Goal: Information Seeking & Learning: Learn about a topic

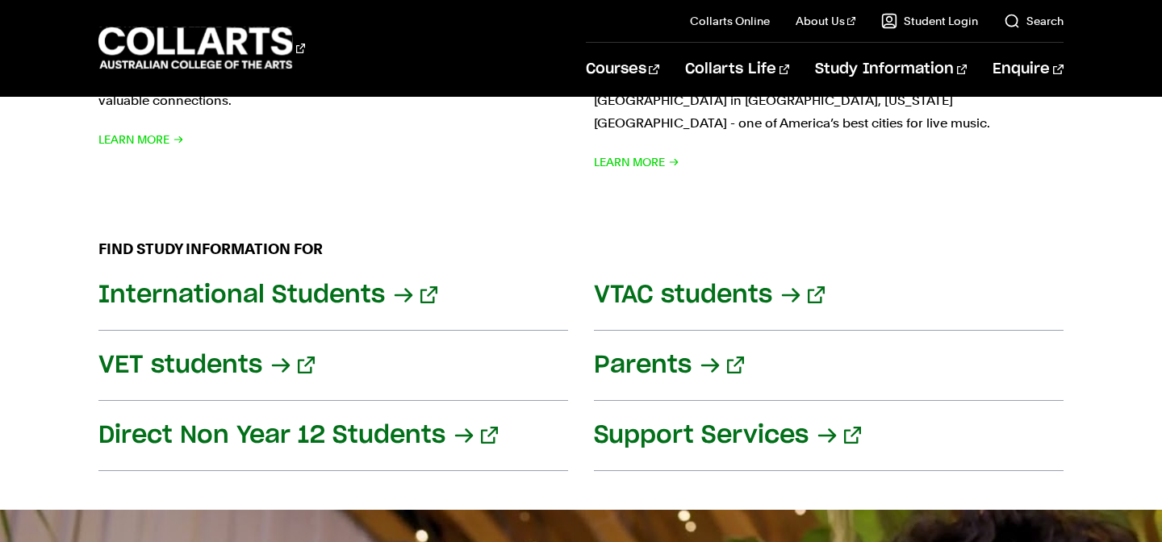
scroll to position [2229, 0]
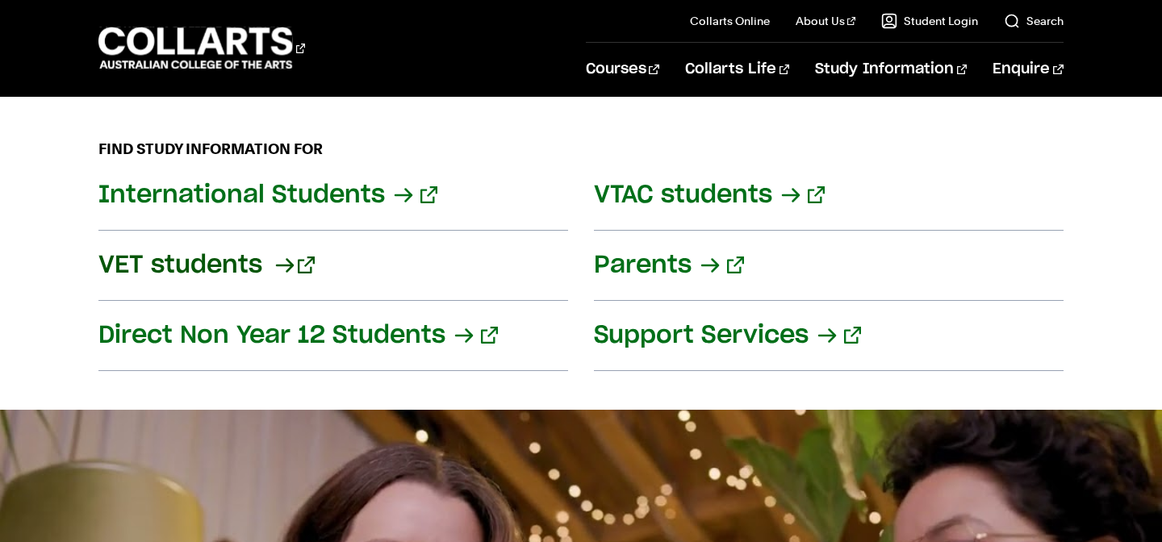
click at [266, 241] on link "VET students" at bounding box center [333, 266] width 470 height 70
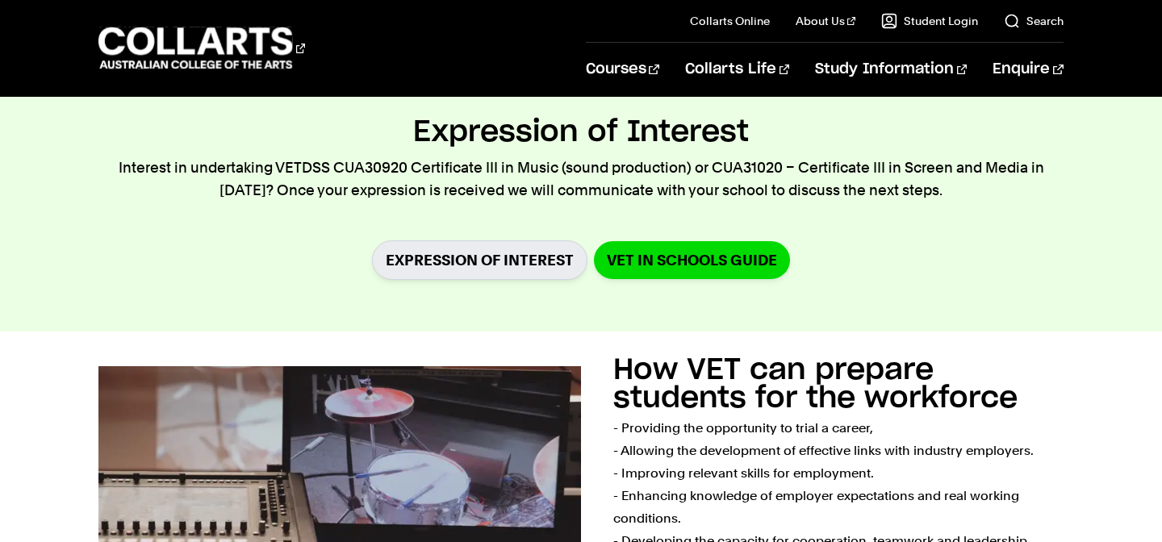
scroll to position [655, 0]
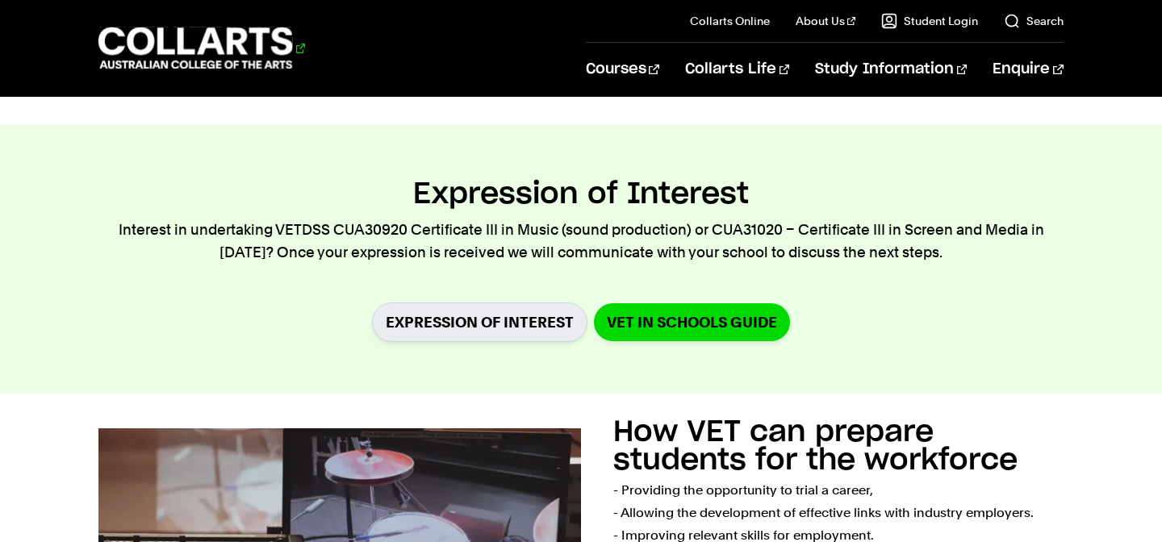
click at [196, 44] on 1 "Go to homepage" at bounding box center [195, 48] width 195 height 42
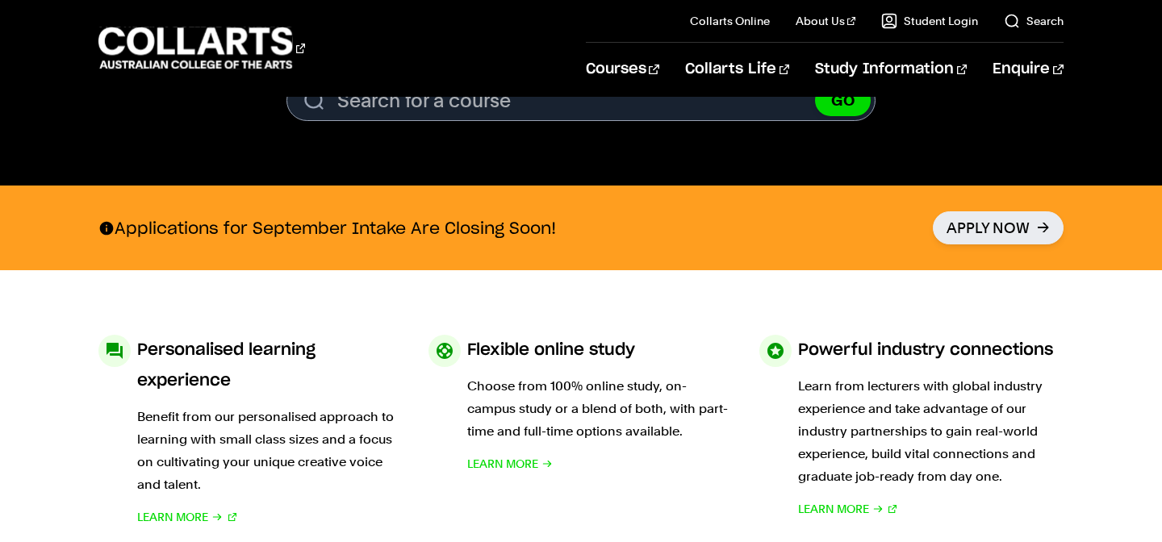
scroll to position [580, 0]
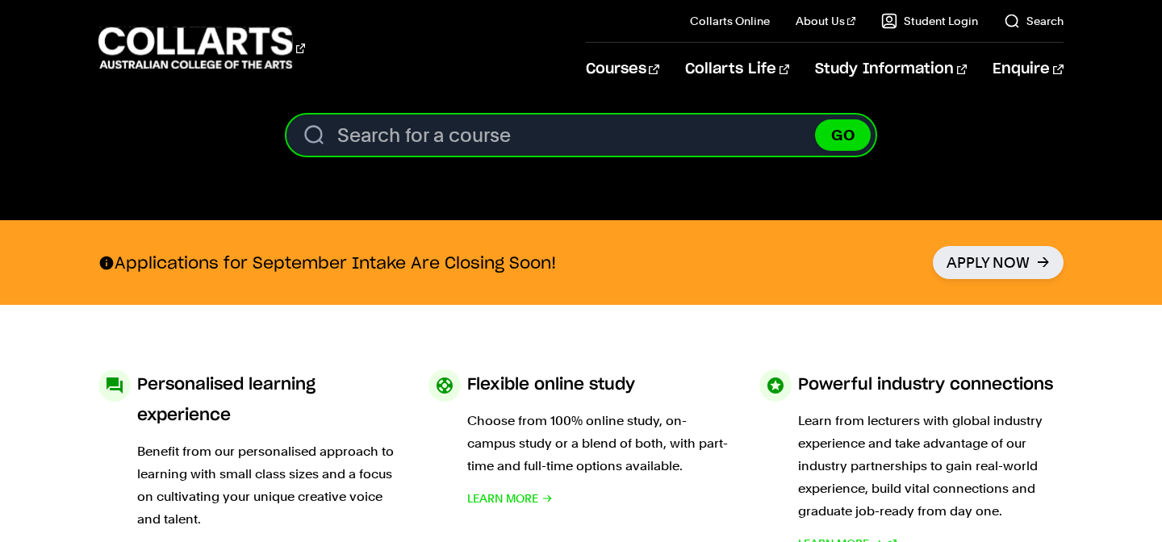
click at [458, 136] on input "Search for a course" at bounding box center [581, 135] width 589 height 41
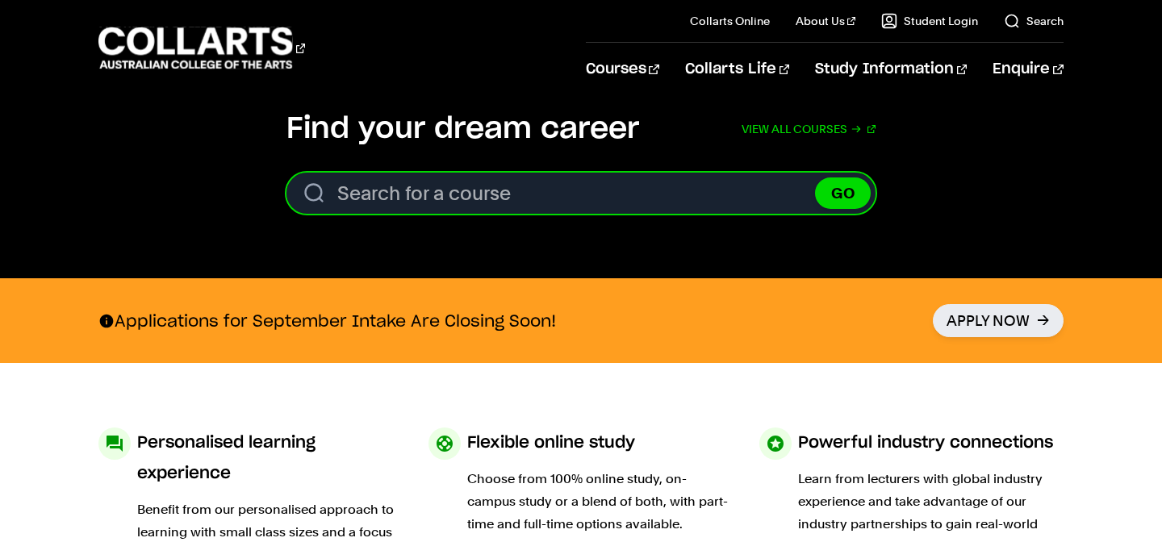
scroll to position [509, 0]
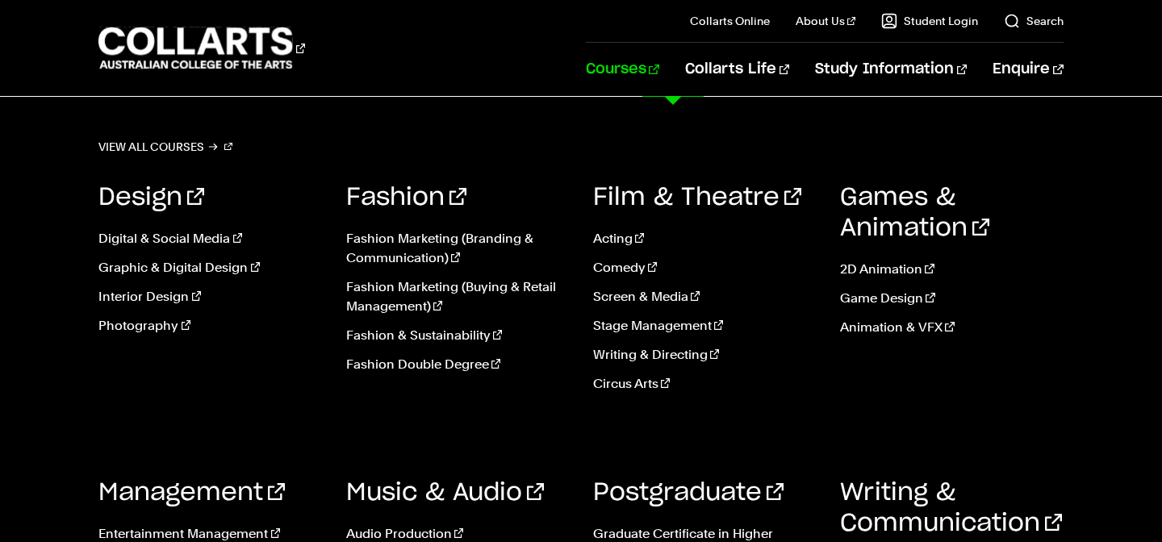
click at [660, 86] on link "Courses" at bounding box center [622, 69] width 73 height 53
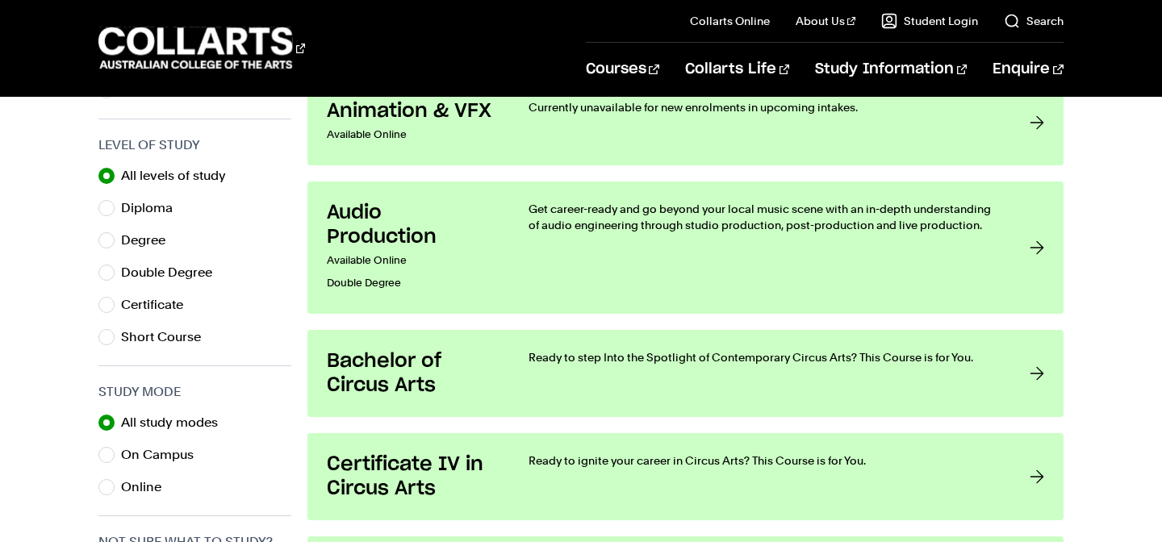
scroll to position [1045, 0]
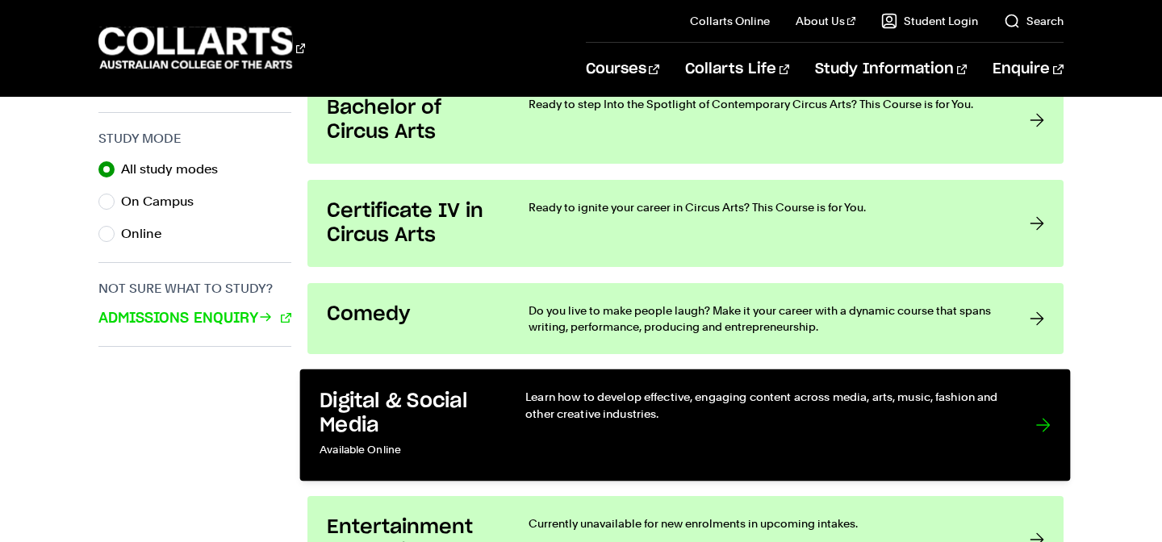
click at [453, 408] on h3 "Digital & Social Media" at bounding box center [406, 413] width 173 height 49
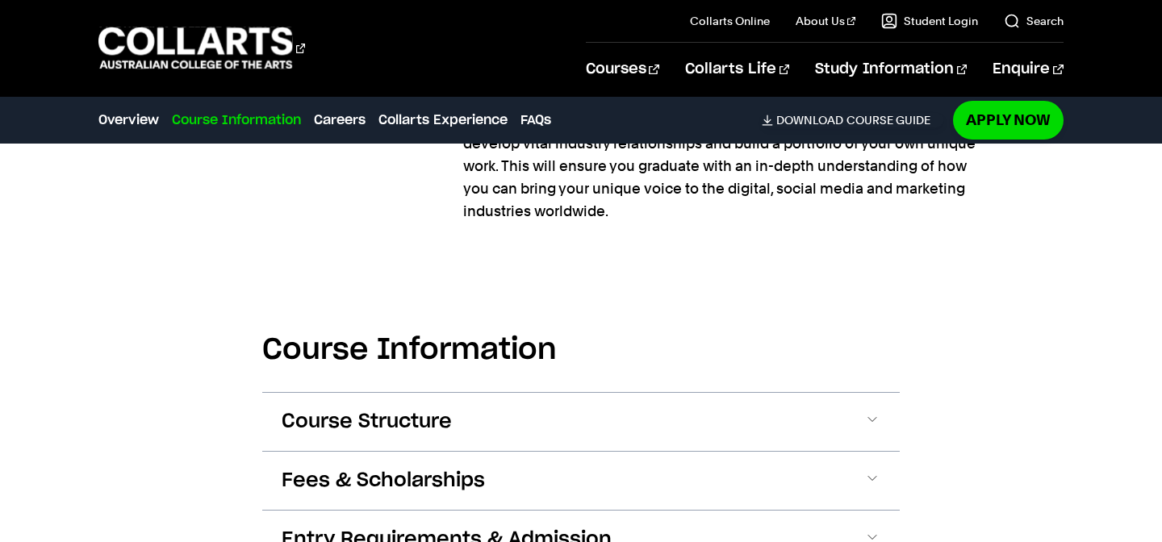
scroll to position [1594, 0]
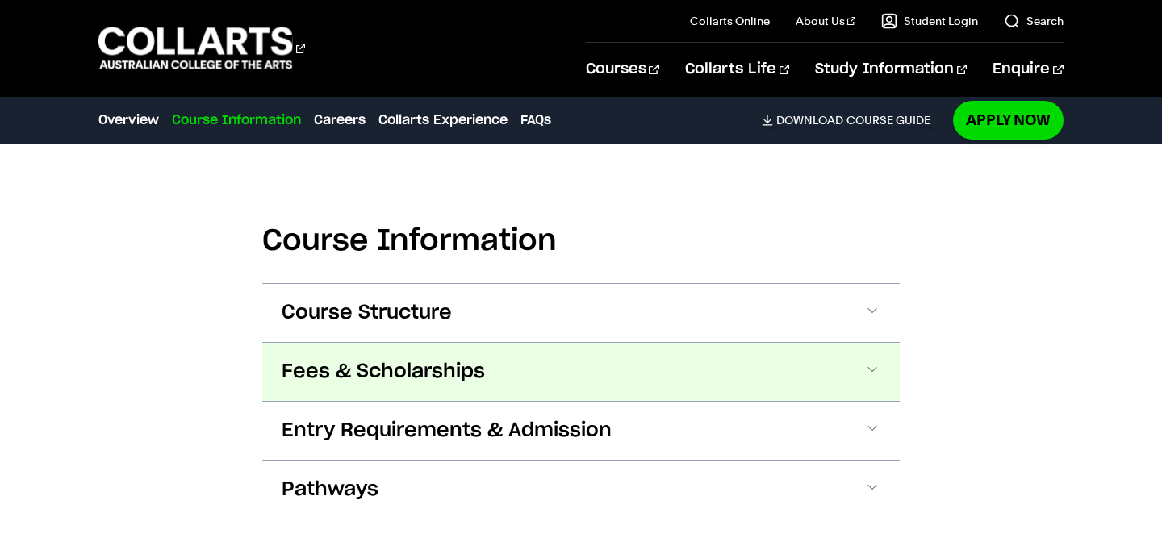
click at [505, 350] on button "Fees & Scholarships" at bounding box center [581, 372] width 638 height 58
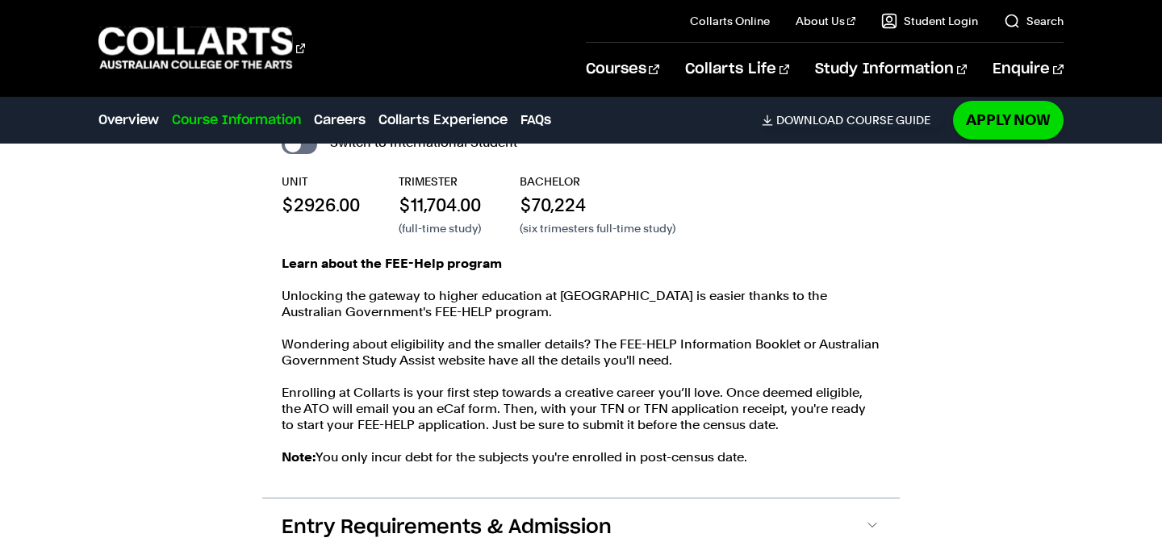
scroll to position [1943, 0]
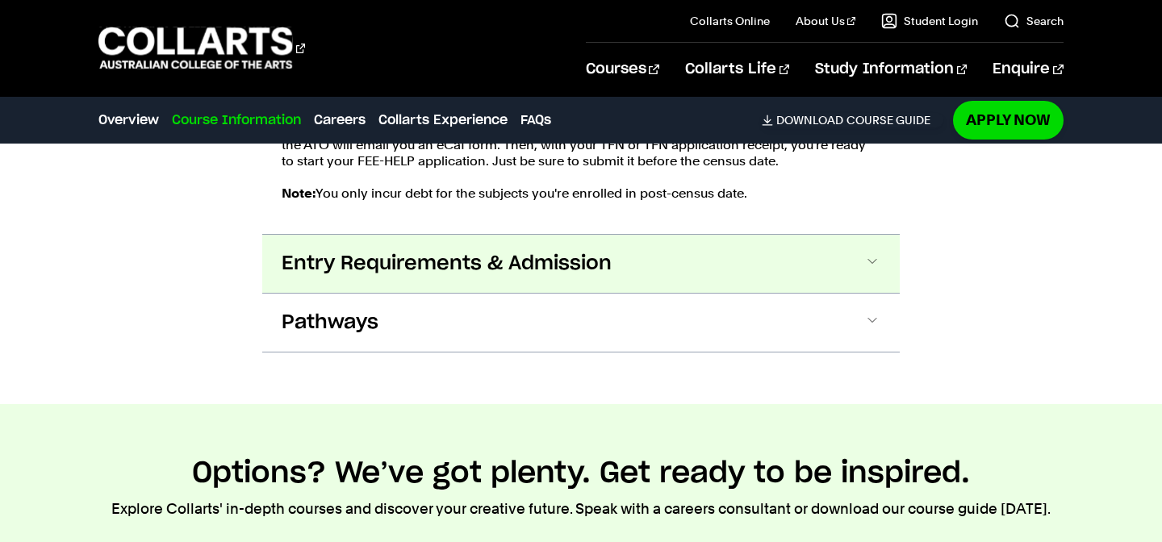
click at [400, 251] on span "Entry Requirements & Admission" at bounding box center [447, 264] width 330 height 26
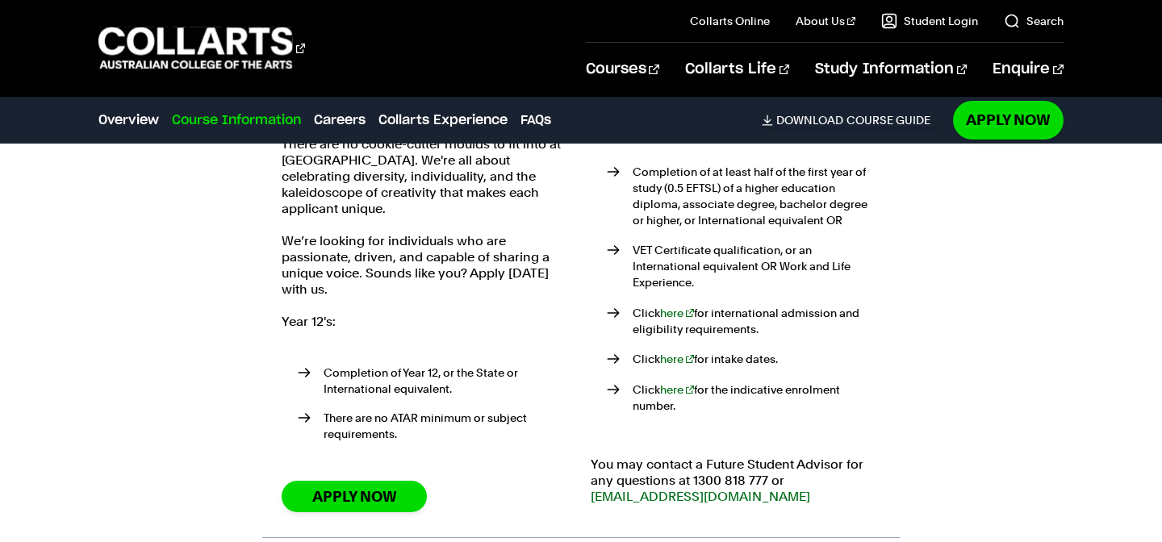
scroll to position [2528, 0]
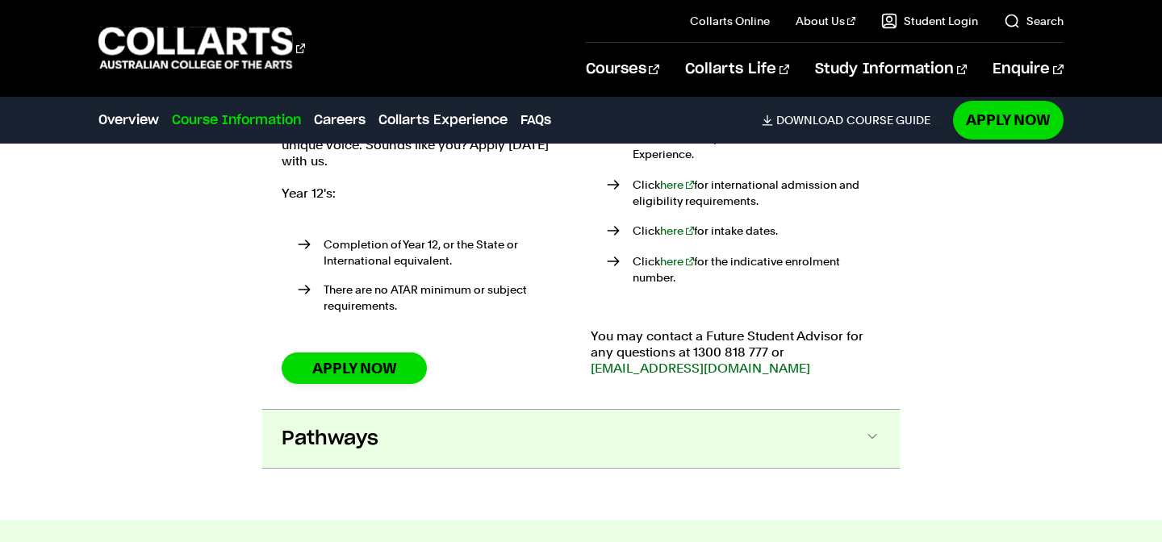
click at [375, 421] on button "Pathways" at bounding box center [581, 439] width 638 height 58
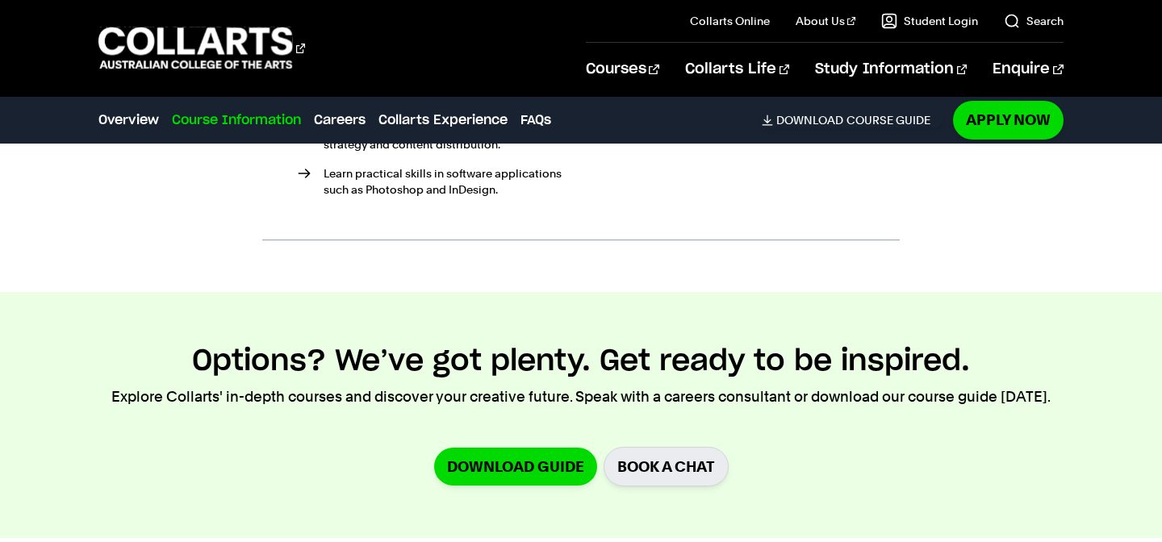
scroll to position [2786, 0]
